Goal: Transaction & Acquisition: Purchase product/service

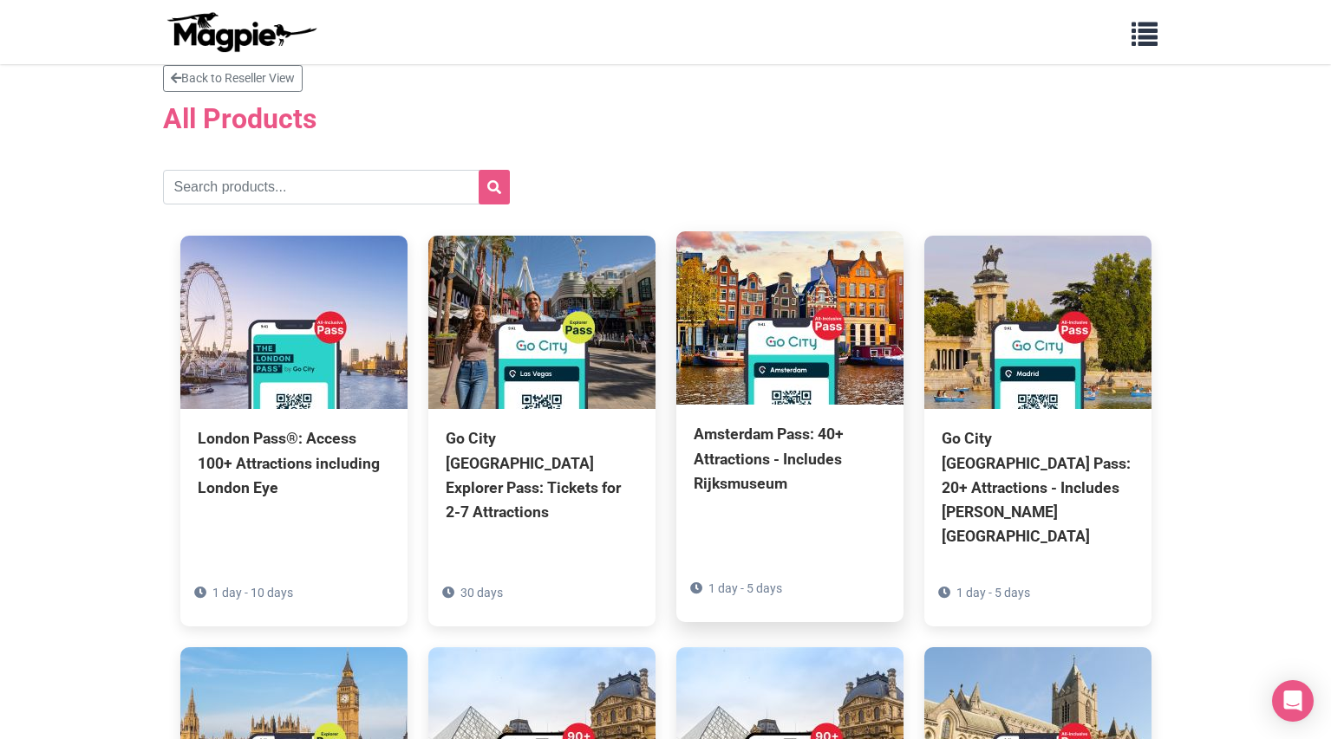
scroll to position [36, 0]
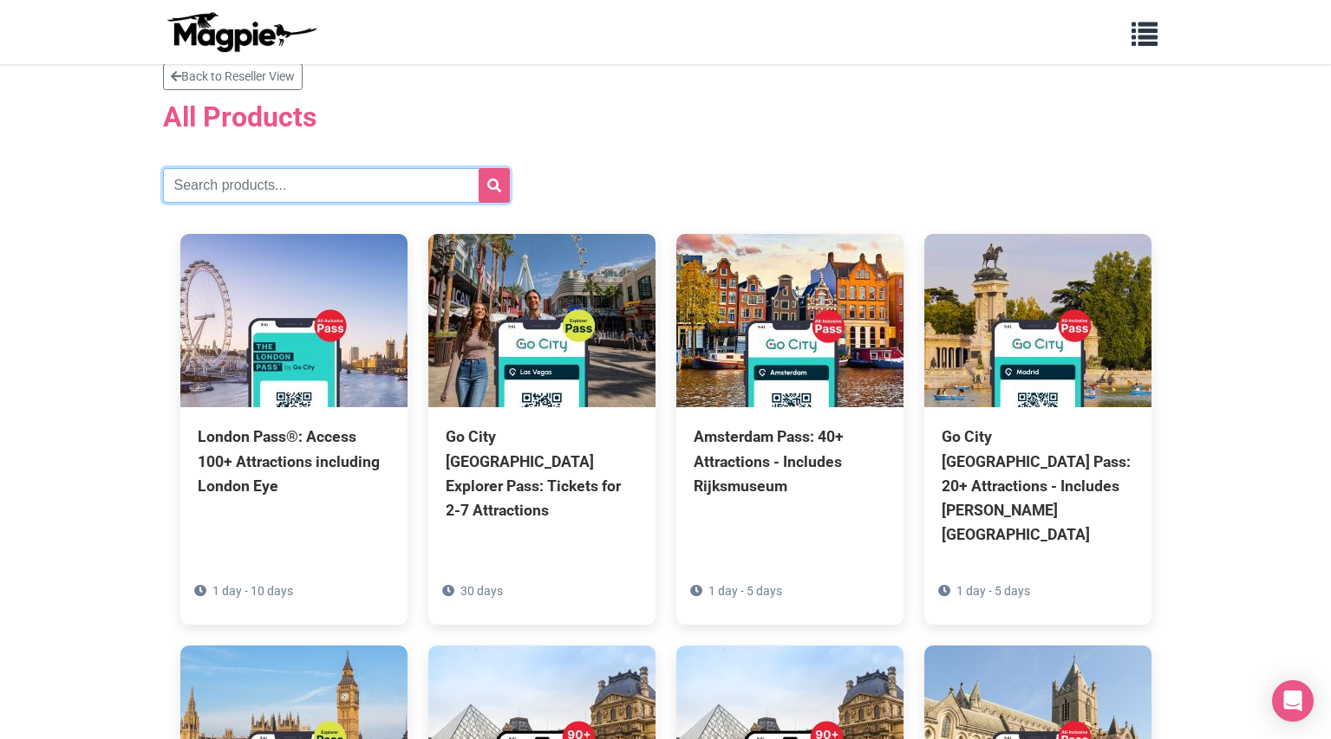
click at [305, 191] on input "text" at bounding box center [336, 185] width 347 height 35
type input "[GEOGRAPHIC_DATA]"
click at [478, 168] on button "submit" at bounding box center [493, 185] width 31 height 35
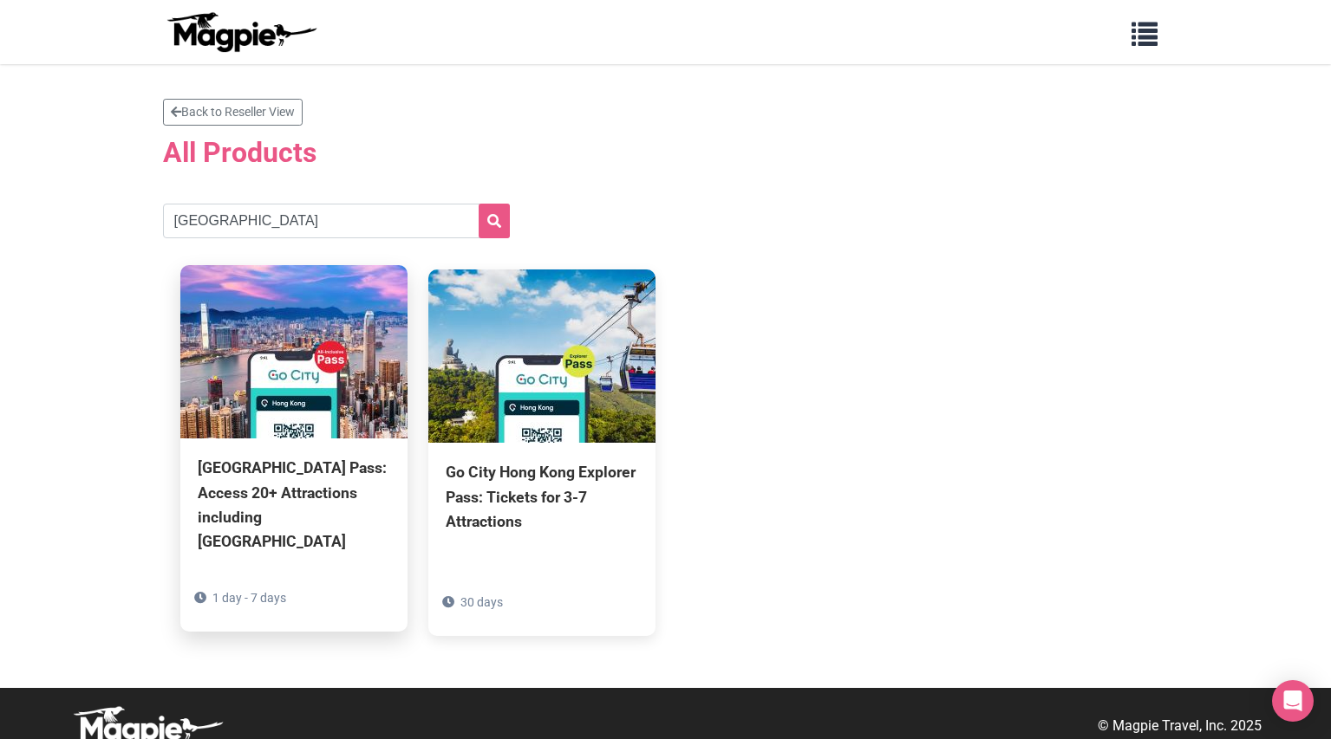
click at [322, 479] on div "[GEOGRAPHIC_DATA] Pass: Access 20+ Attractions including [GEOGRAPHIC_DATA]" at bounding box center [294, 505] width 192 height 98
